Goal: Obtain resource: Download file/media

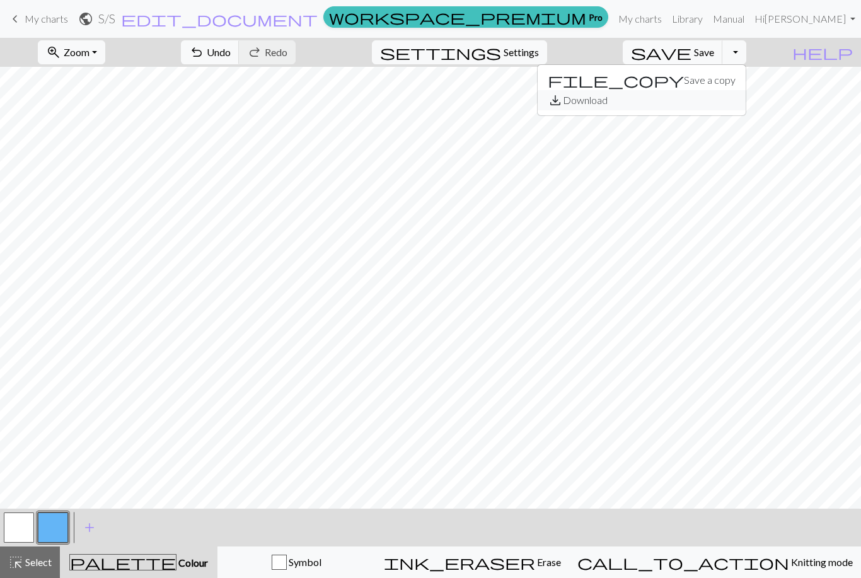
click at [734, 103] on button "save_alt Download" at bounding box center [641, 100] width 208 height 20
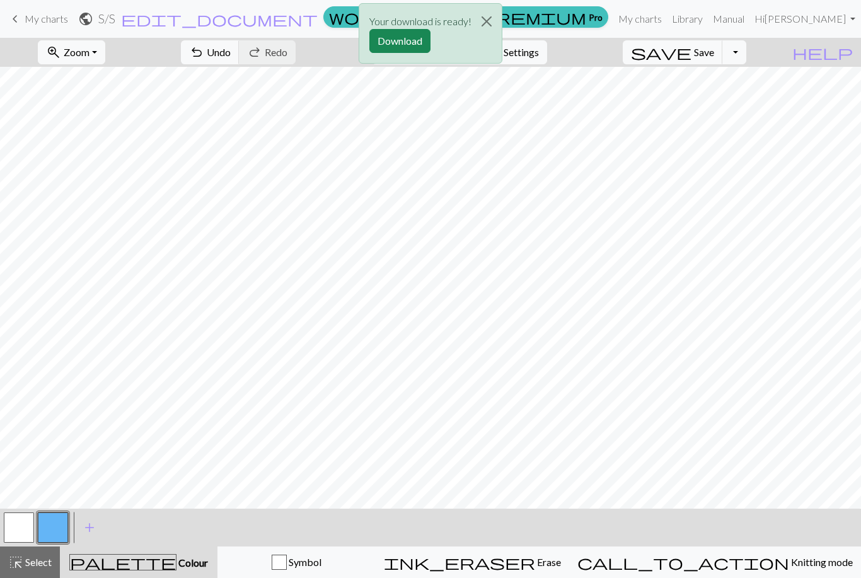
click at [405, 45] on button "Download" at bounding box center [399, 41] width 61 height 24
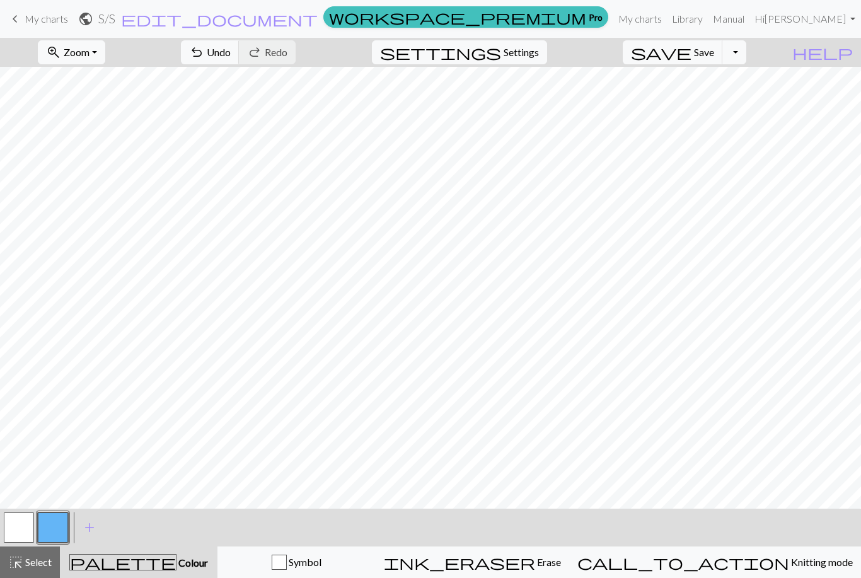
click at [36, 18] on span "My charts" at bounding box center [46, 19] width 43 height 12
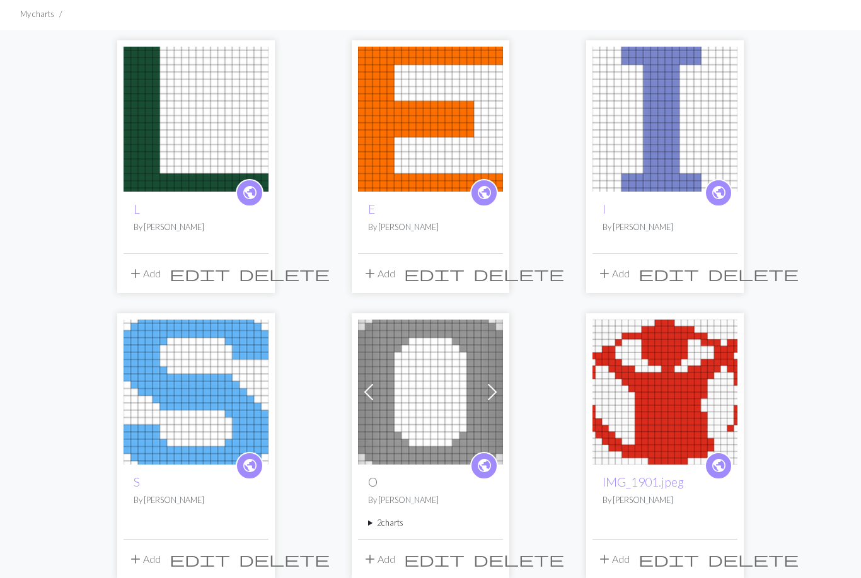
scroll to position [85, 0]
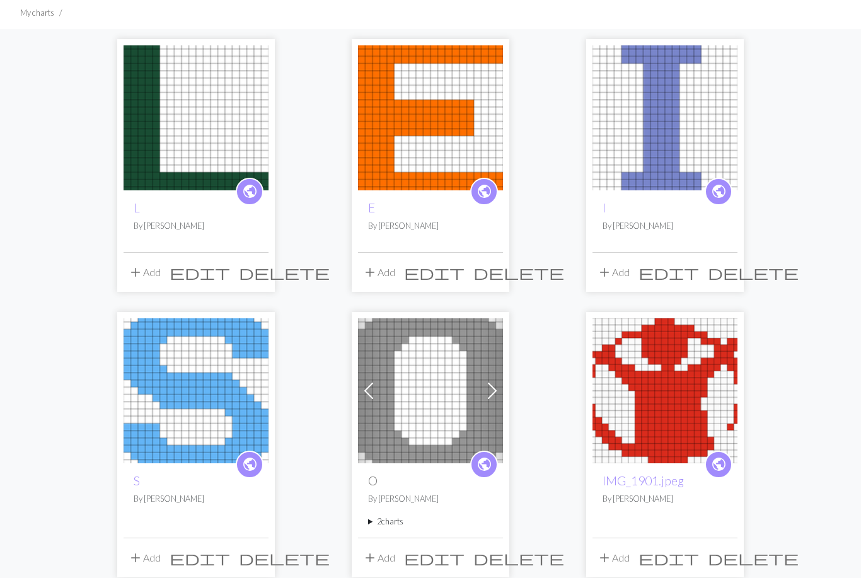
click at [416, 172] on img at bounding box center [430, 117] width 145 height 145
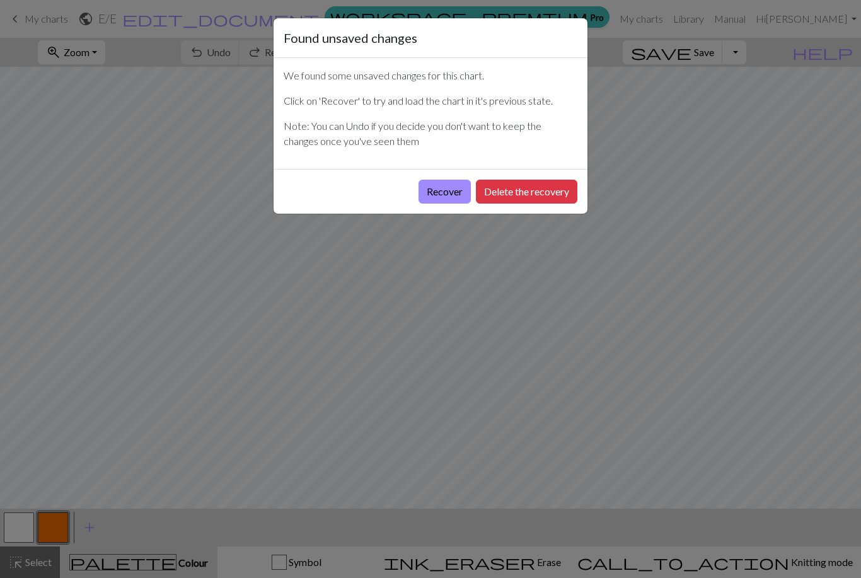
click at [452, 194] on button "Recover" at bounding box center [444, 192] width 52 height 24
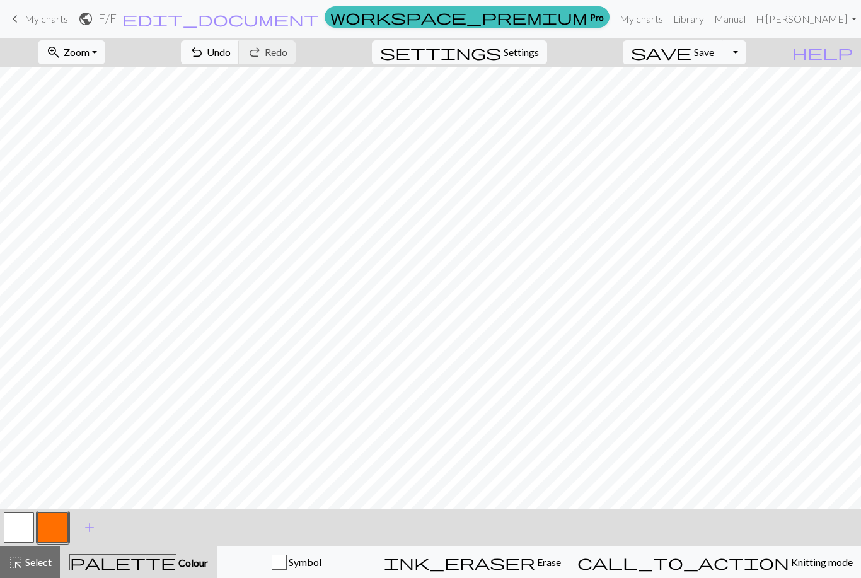
click at [746, 58] on button "Toggle Dropdown" at bounding box center [734, 52] width 24 height 24
click at [720, 103] on button "save_alt Download" at bounding box center [641, 100] width 208 height 20
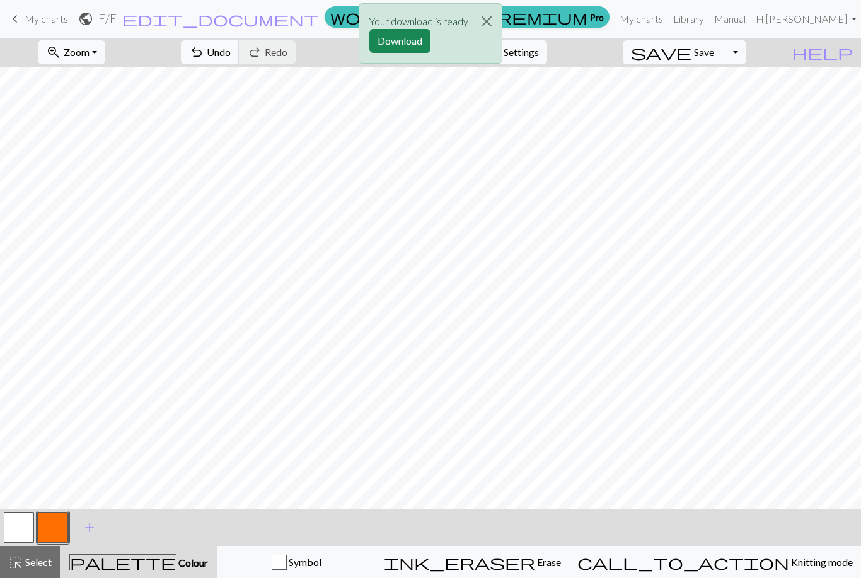
click at [397, 37] on button "Download" at bounding box center [399, 41] width 61 height 24
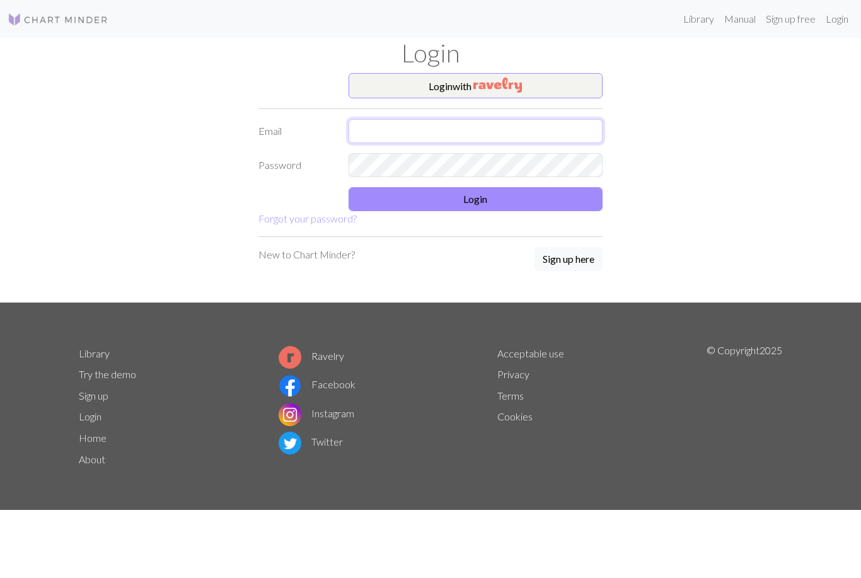
type input "shelby_2190@yahoo.com"
click at [488, 201] on button "Login" at bounding box center [475, 199] width 255 height 24
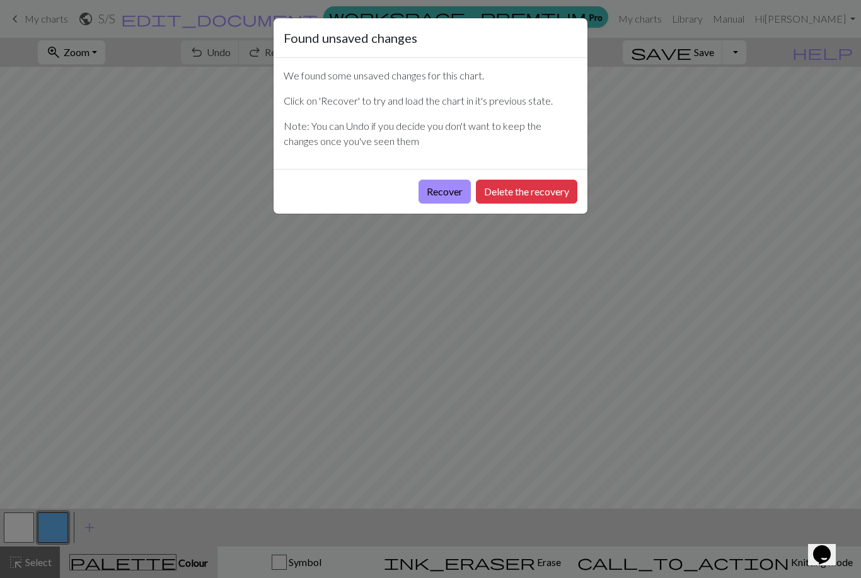
click at [455, 190] on button "Recover" at bounding box center [444, 192] width 52 height 24
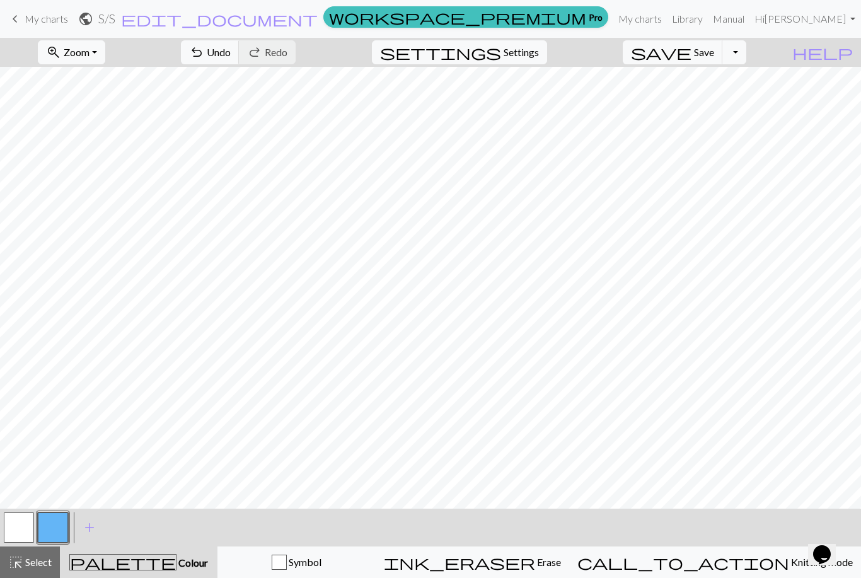
click at [789, 566] on span "Knitting mode" at bounding box center [821, 562] width 64 height 12
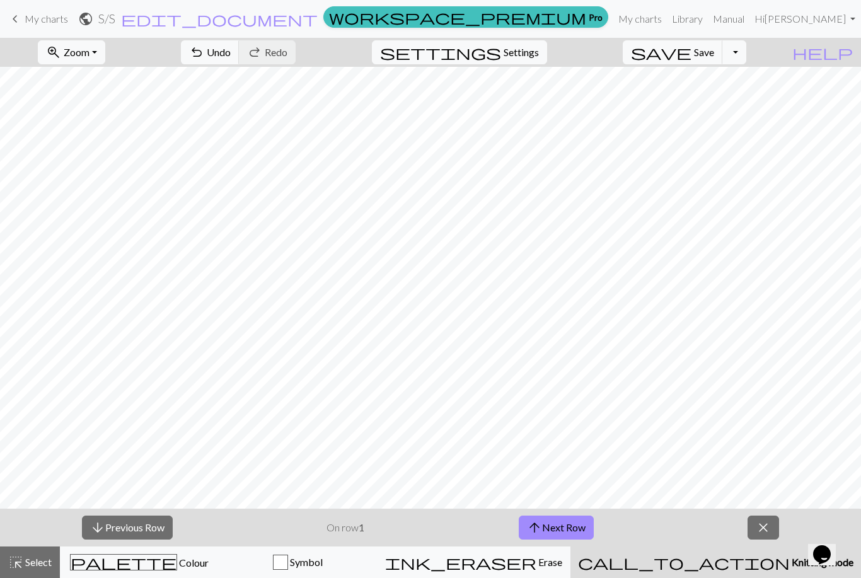
click at [574, 527] on button "arrow_upward Next Row" at bounding box center [556, 527] width 75 height 24
click at [578, 525] on button "arrow_upward Next Row" at bounding box center [556, 527] width 75 height 24
click at [582, 529] on button "arrow_upward Next Row" at bounding box center [556, 527] width 75 height 24
click at [581, 528] on button "arrow_upward Next Row" at bounding box center [556, 527] width 75 height 24
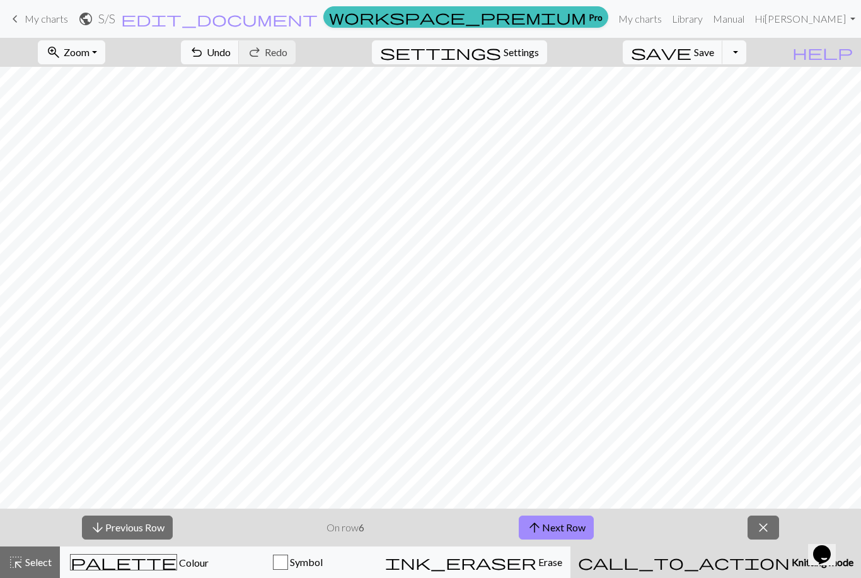
click at [584, 532] on button "arrow_upward Next Row" at bounding box center [556, 527] width 75 height 24
click at [583, 532] on button "arrow_upward Next Row" at bounding box center [556, 527] width 75 height 24
click at [733, 564] on span "call_to_action" at bounding box center [684, 562] width 212 height 18
click at [758, 528] on span "close" at bounding box center [762, 528] width 15 height 18
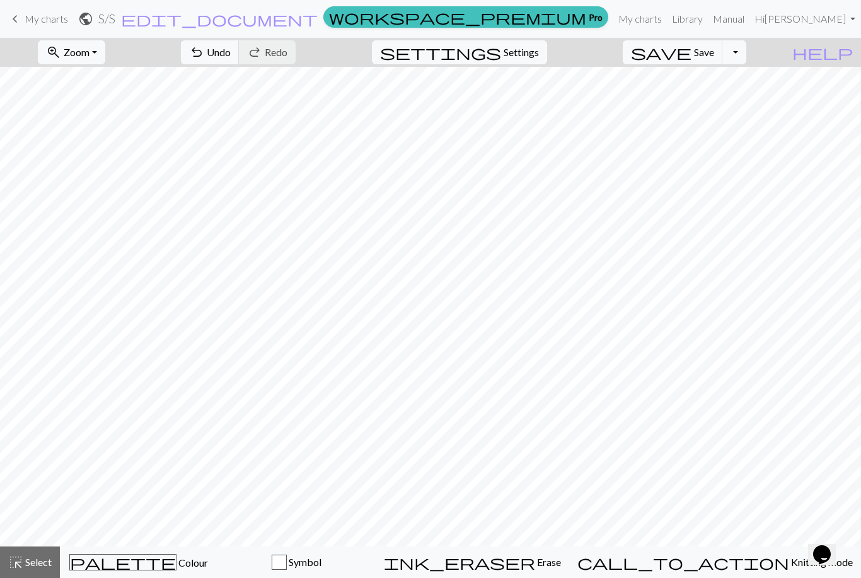
click at [200, 565] on div "palette Colour Colour" at bounding box center [139, 562] width 142 height 16
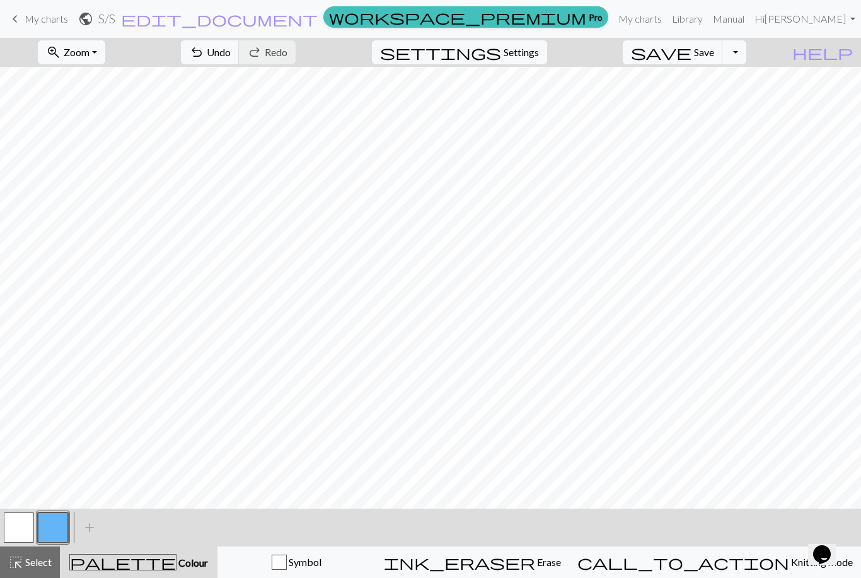
click at [42, 562] on span "Select" at bounding box center [37, 562] width 28 height 12
click at [846, 50] on span "help" at bounding box center [822, 52] width 60 height 18
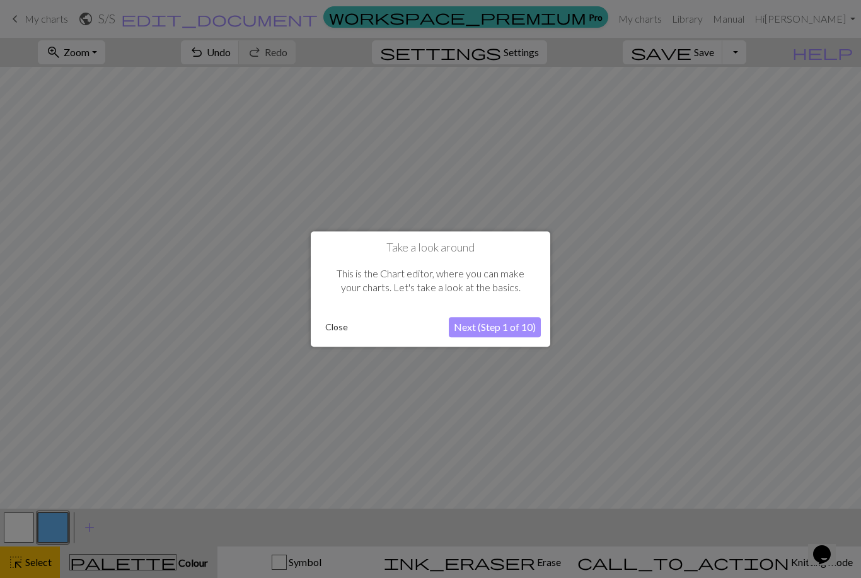
click at [484, 326] on button "Next (Step 1 of 10)" at bounding box center [495, 327] width 92 height 20
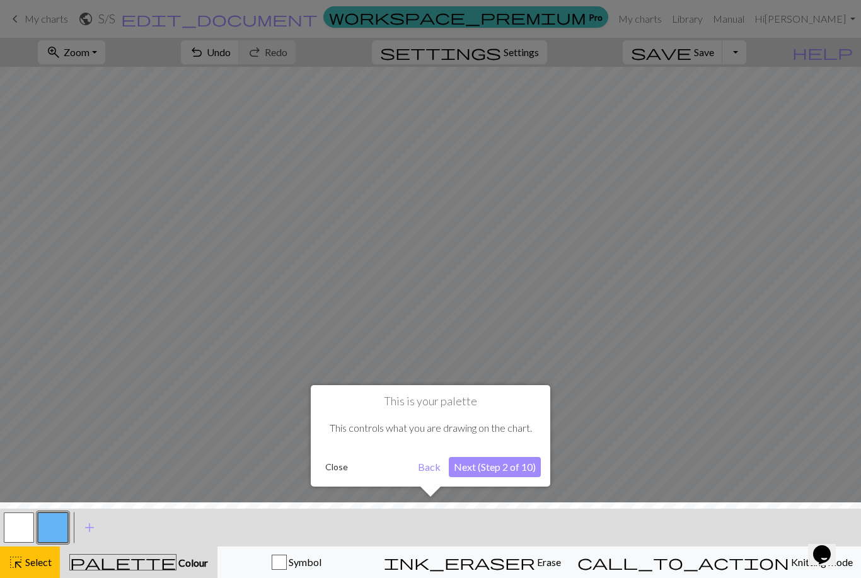
click at [515, 468] on button "Next (Step 2 of 10)" at bounding box center [495, 467] width 92 height 20
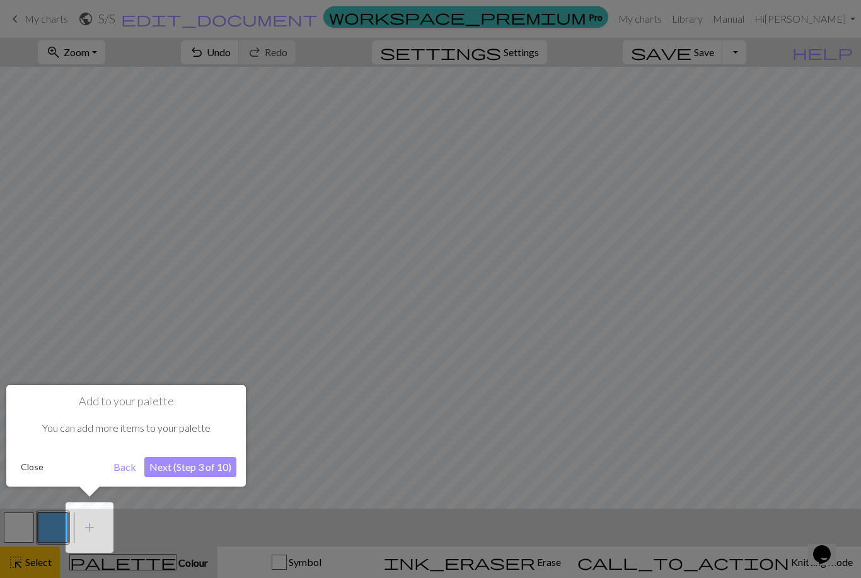
click at [215, 461] on button "Next (Step 3 of 10)" at bounding box center [190, 467] width 92 height 20
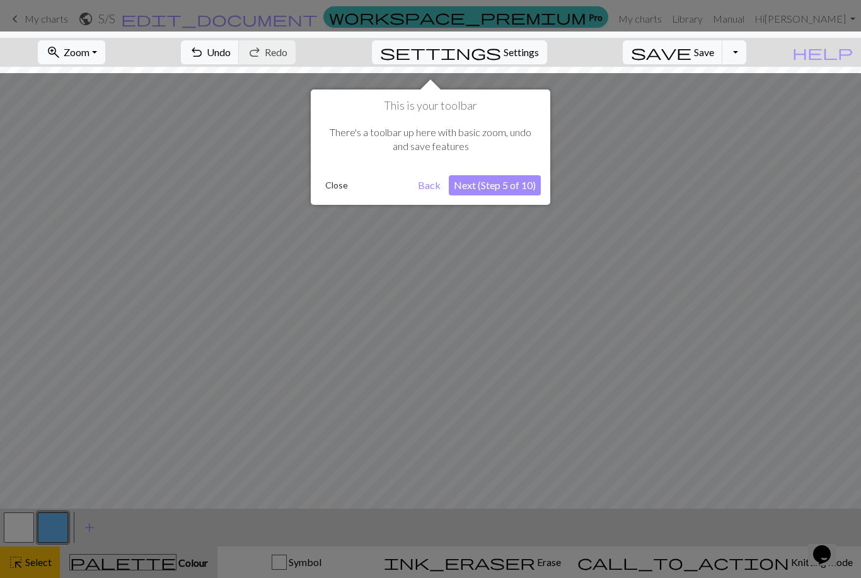
click at [517, 185] on button "Next (Step 5 of 10)" at bounding box center [495, 185] width 92 height 20
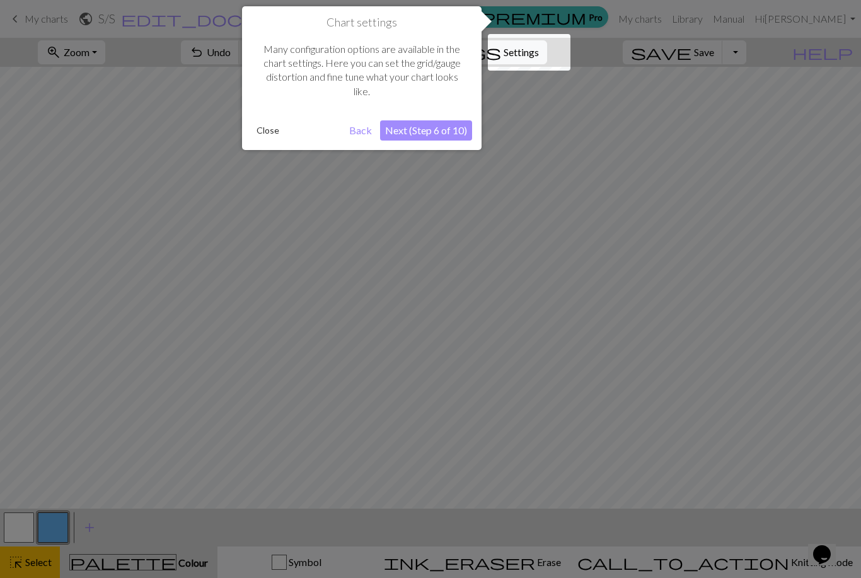
click at [272, 136] on button "Close" at bounding box center [267, 130] width 33 height 19
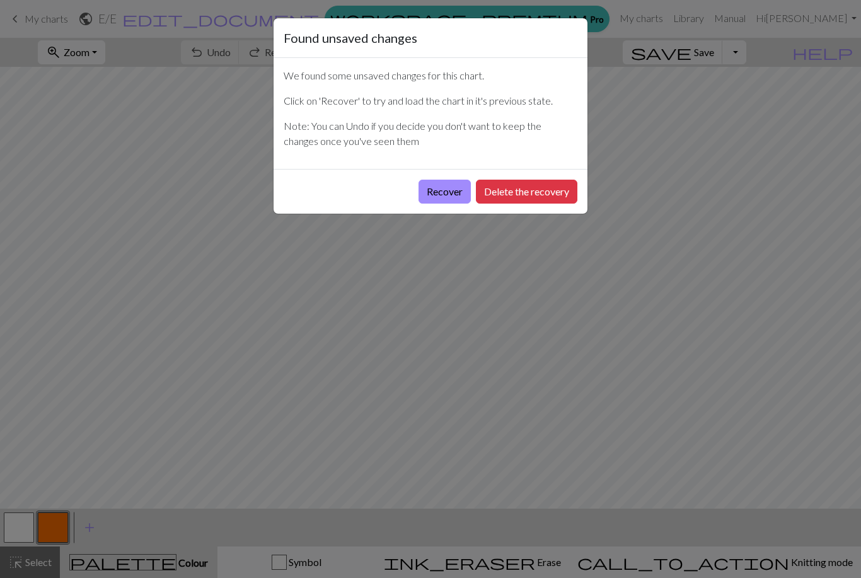
click at [443, 195] on button "Recover" at bounding box center [444, 192] width 52 height 24
